Goal: Navigation & Orientation: Understand site structure

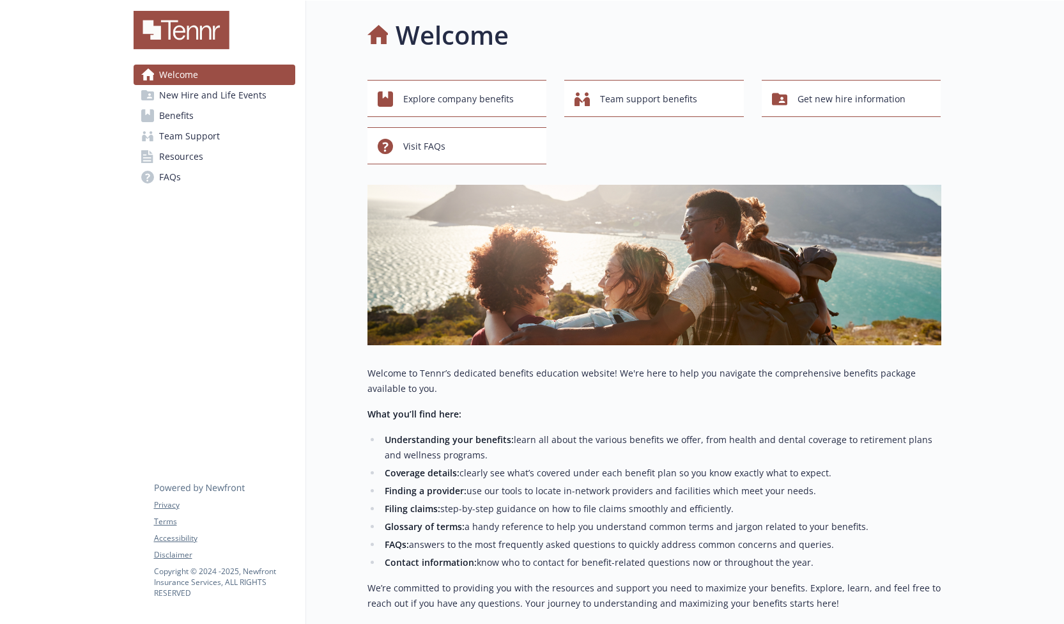
click at [245, 91] on span "New Hire and Life Events" at bounding box center [212, 95] width 107 height 20
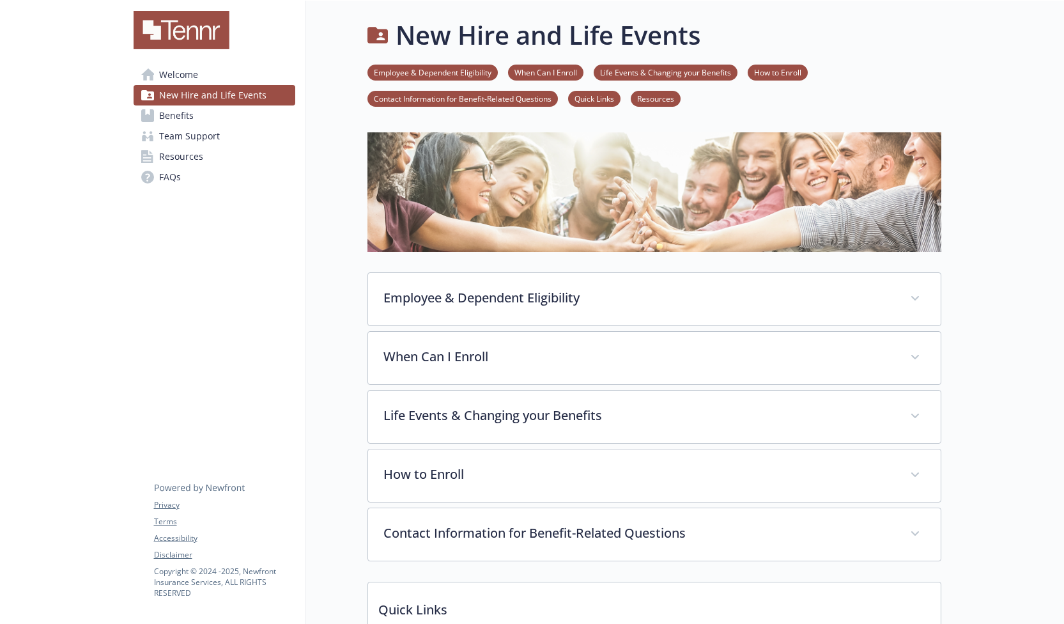
click at [258, 121] on link "Benefits" at bounding box center [215, 115] width 162 height 20
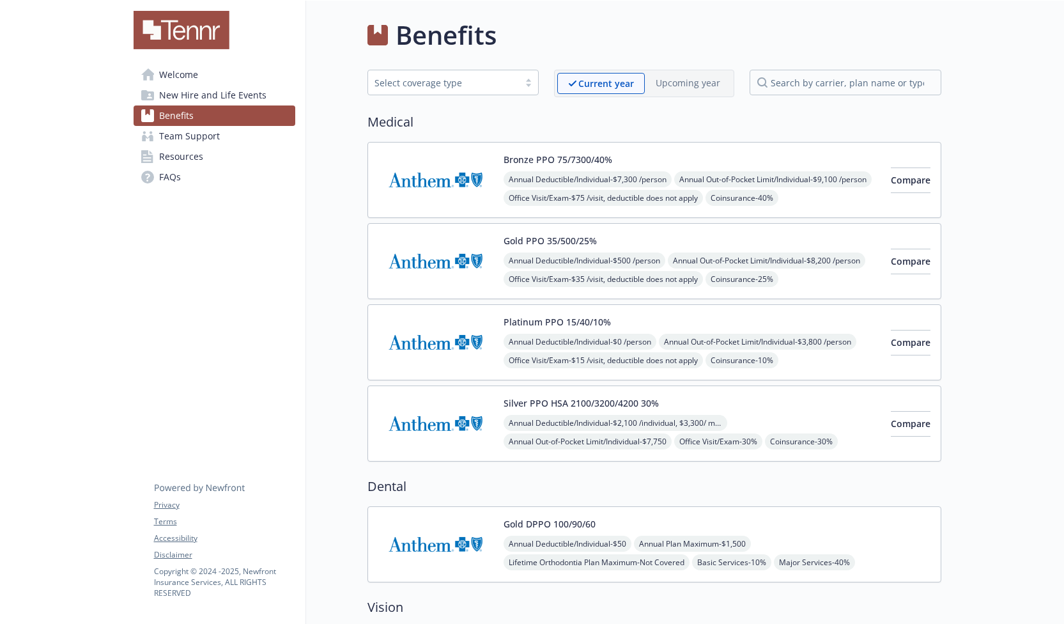
scroll to position [736, 0]
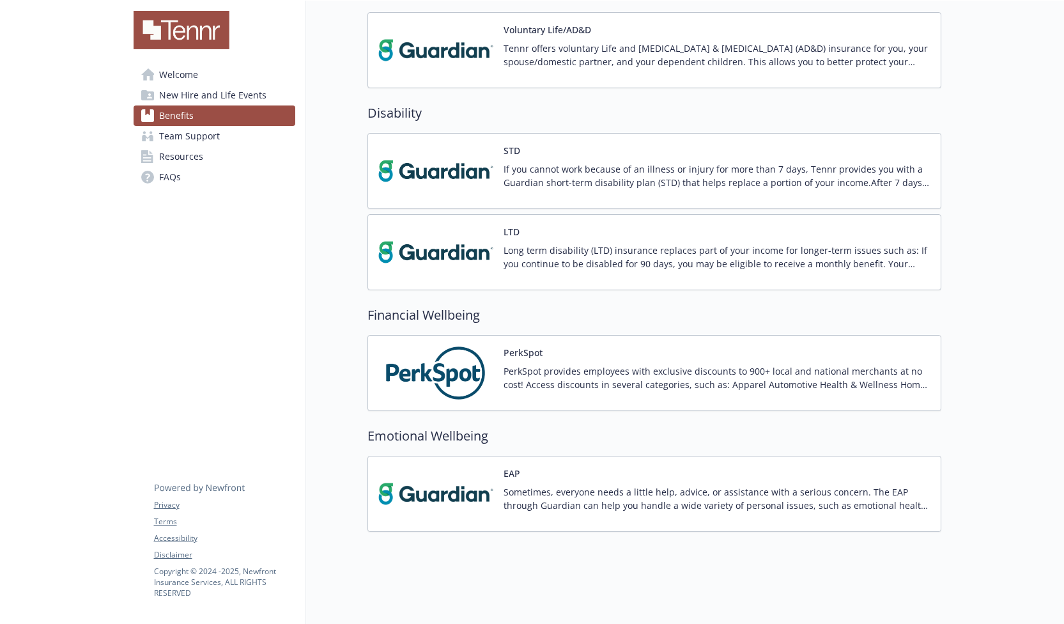
click at [219, 101] on span "New Hire and Life Events" at bounding box center [212, 95] width 107 height 20
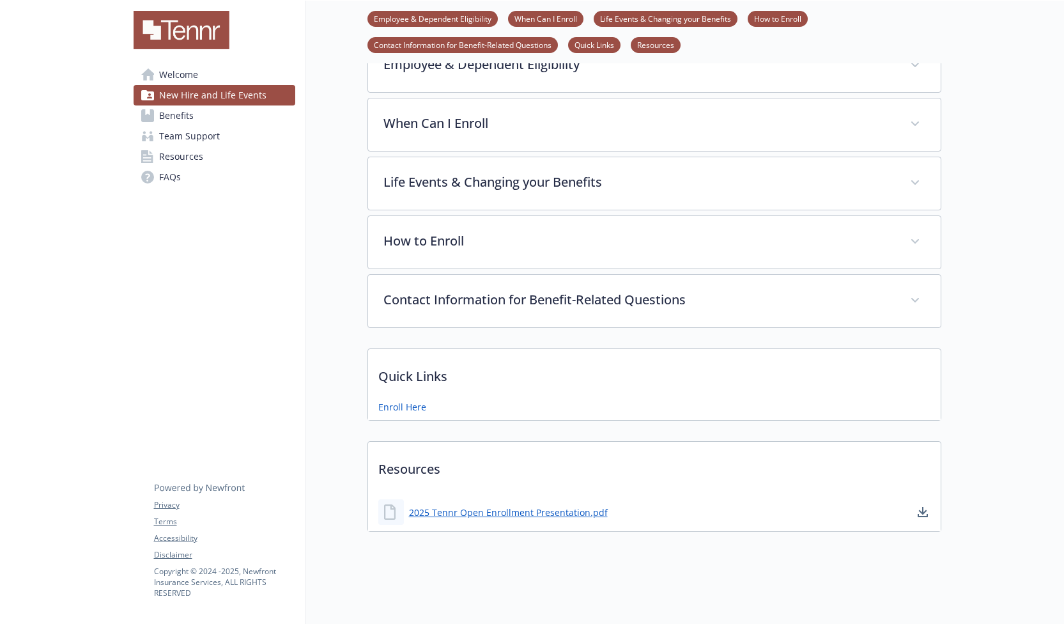
click at [223, 138] on link "Team Support" at bounding box center [215, 136] width 162 height 20
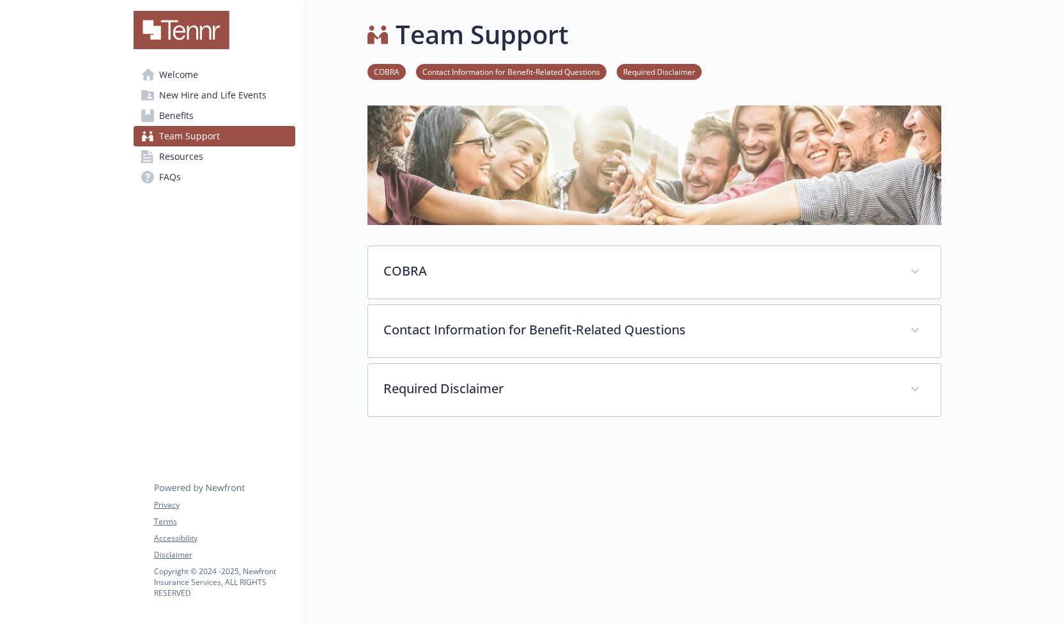
scroll to position [45, 0]
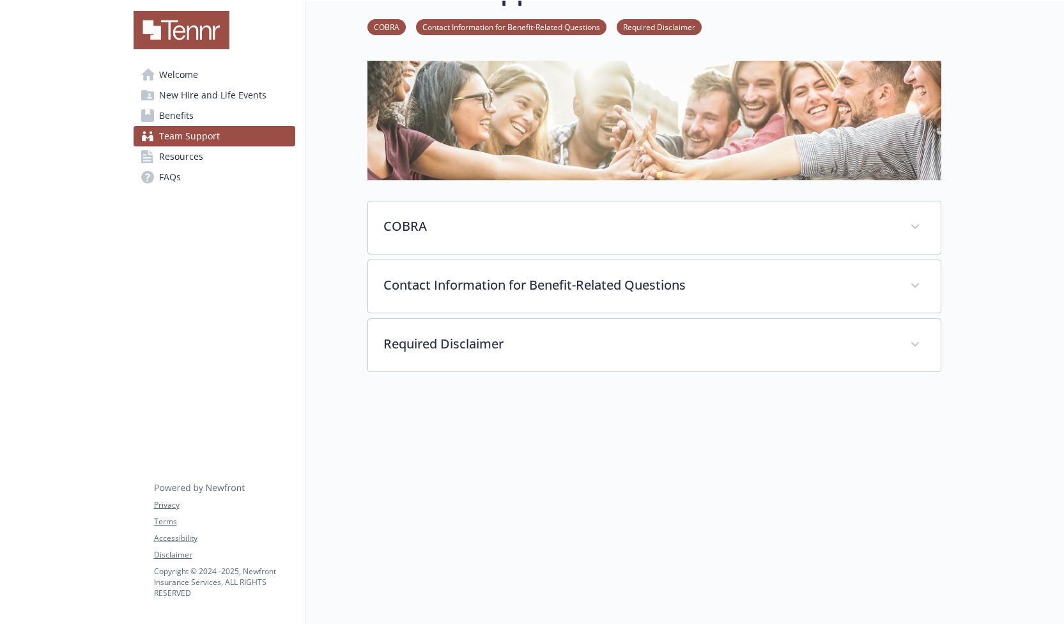
click at [244, 161] on link "Resources" at bounding box center [215, 156] width 162 height 20
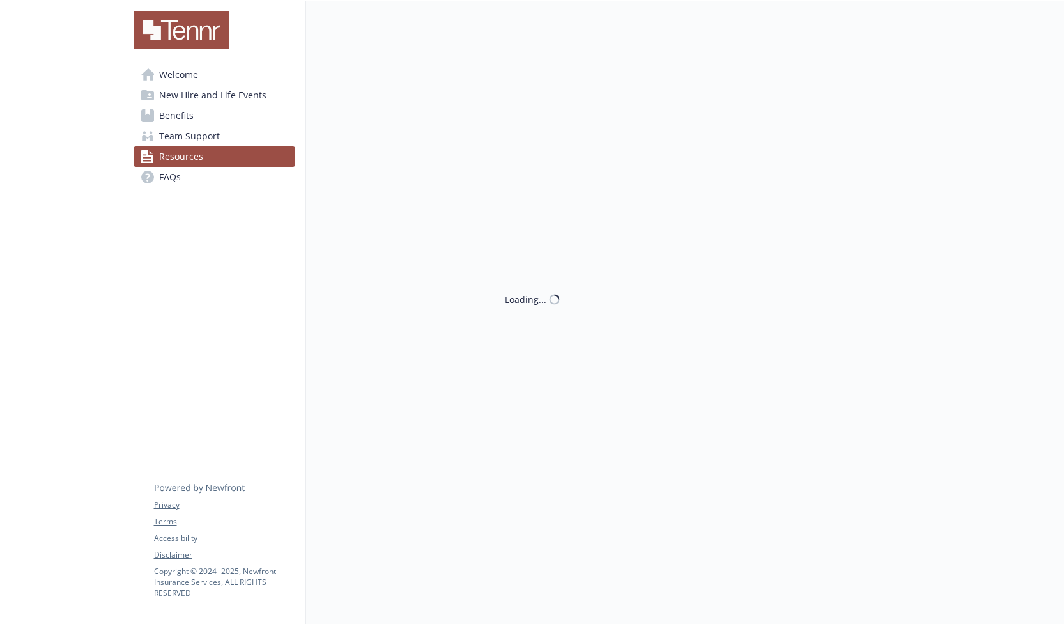
scroll to position [45, 0]
